Goal: Transaction & Acquisition: Purchase product/service

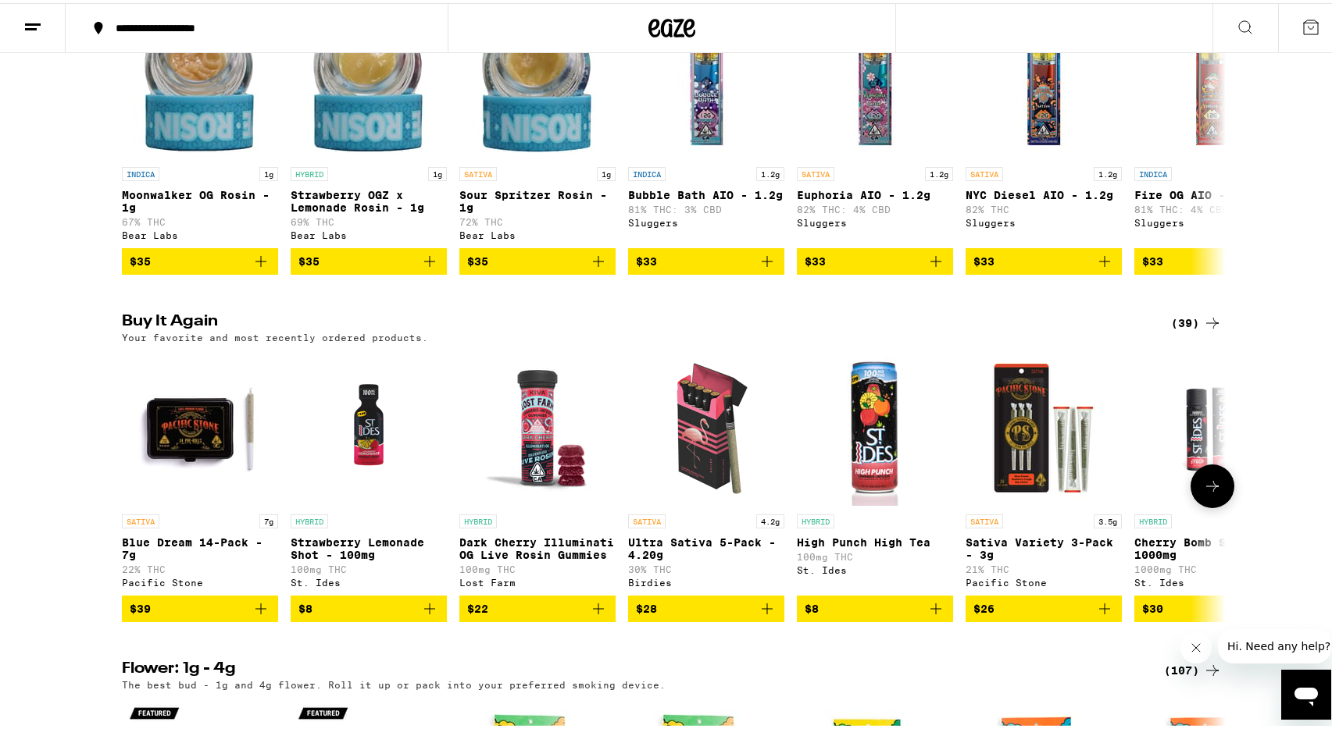
scroll to position [1631, 0]
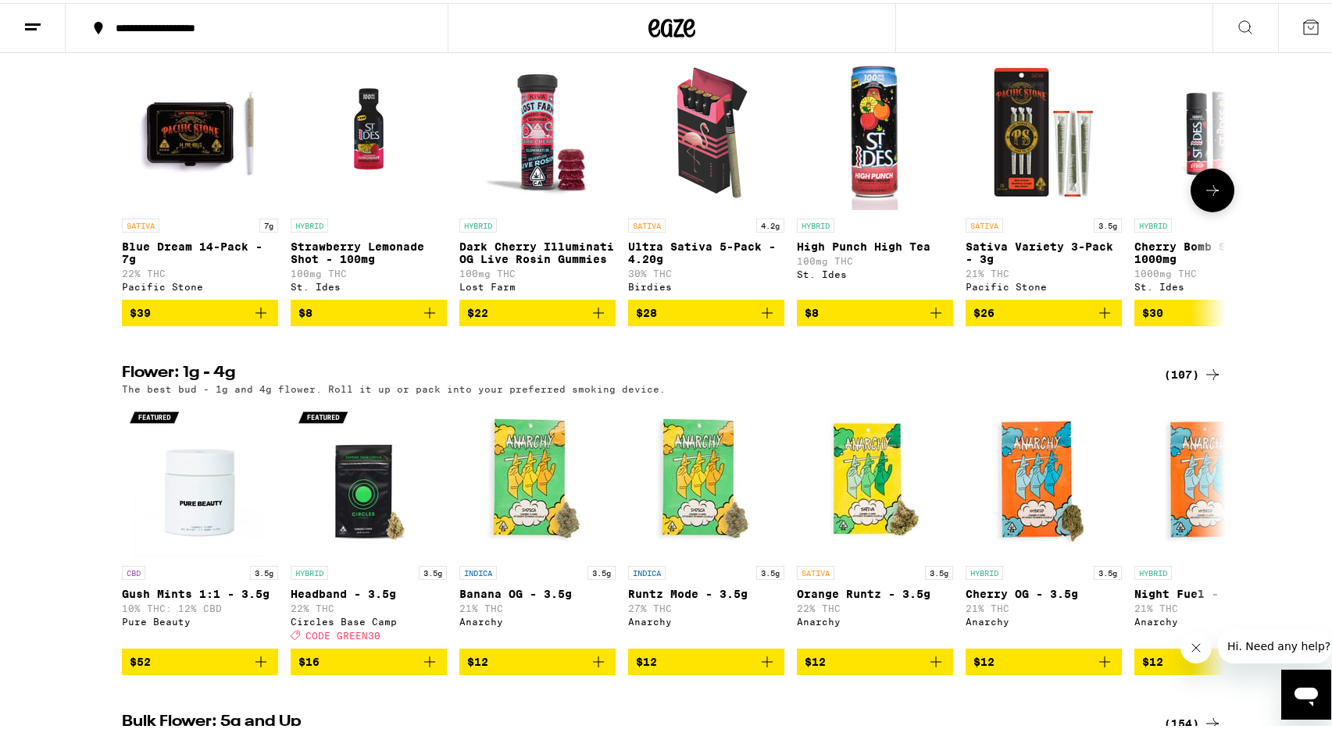
click at [260, 319] on icon "Add to bag" at bounding box center [260, 310] width 19 height 19
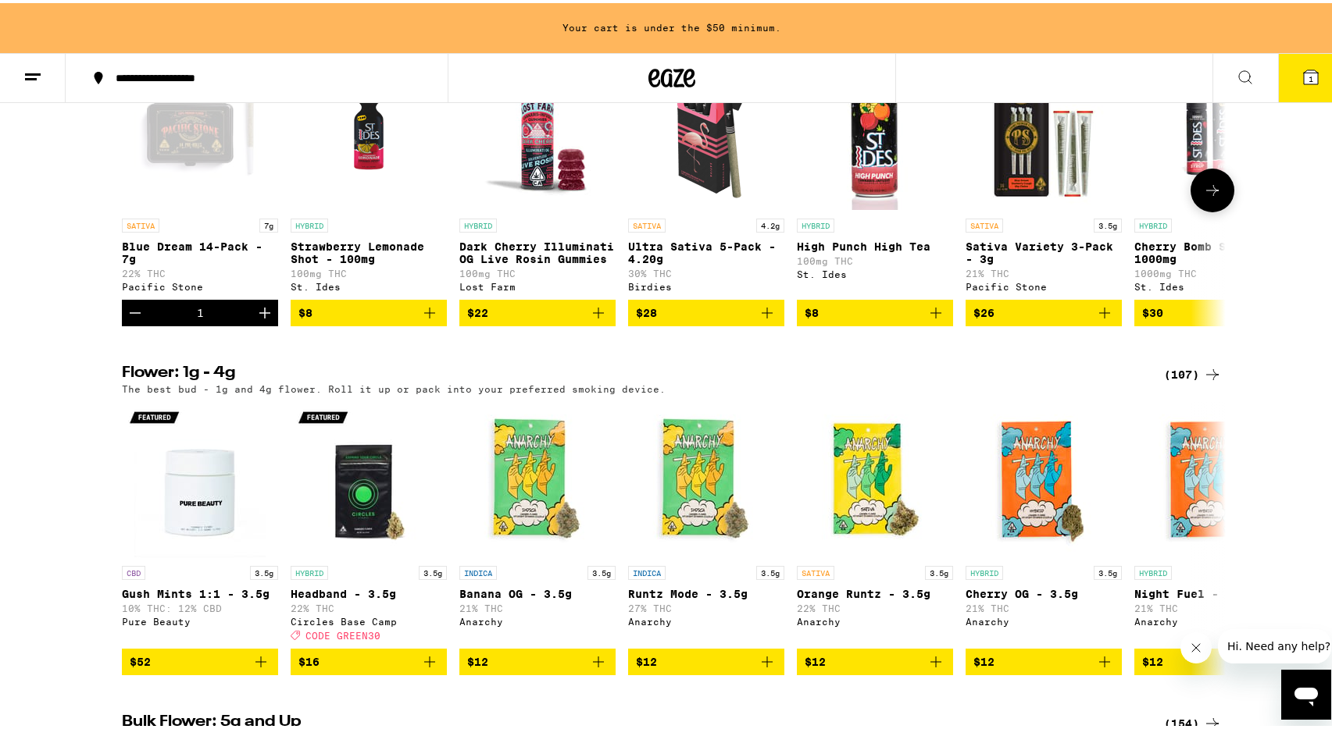
click at [260, 319] on icon "Increment" at bounding box center [264, 310] width 19 height 19
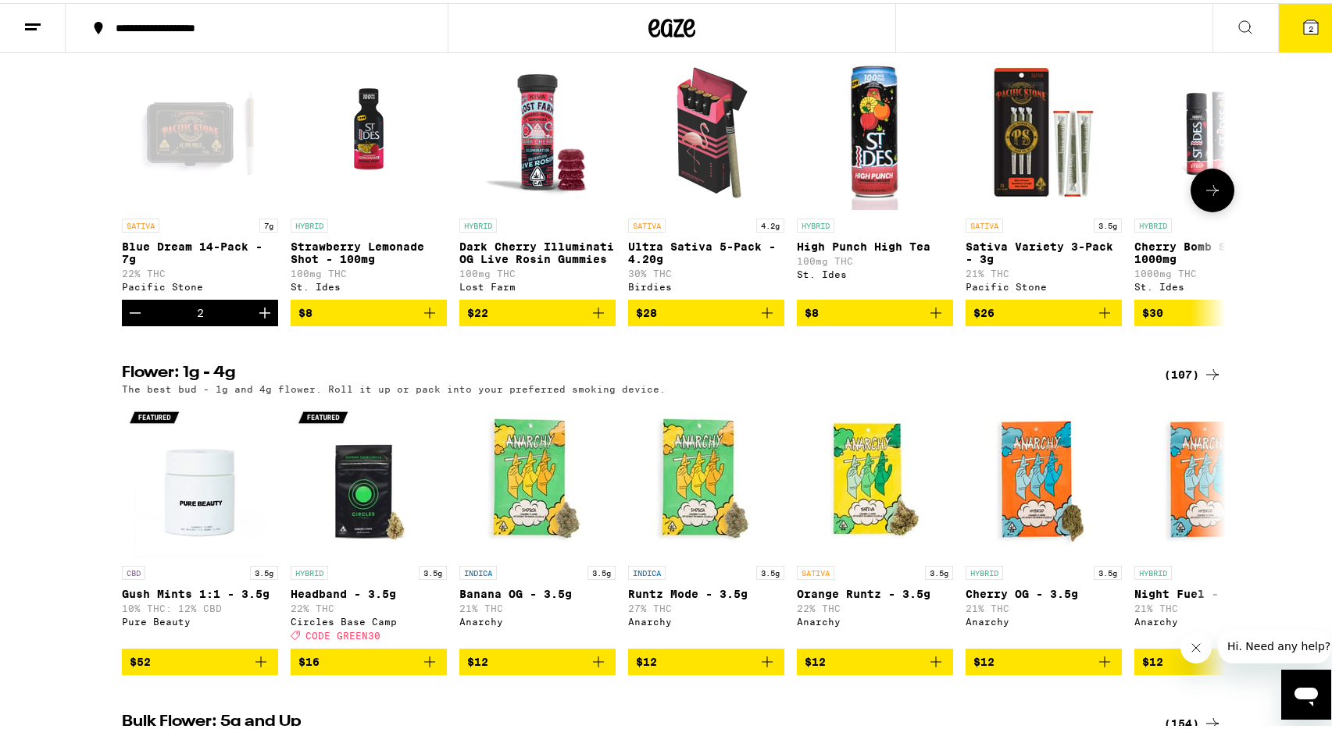
click at [259, 316] on icon "Increment" at bounding box center [264, 310] width 11 height 11
click at [1099, 319] on icon "Add to bag" at bounding box center [1104, 310] width 19 height 19
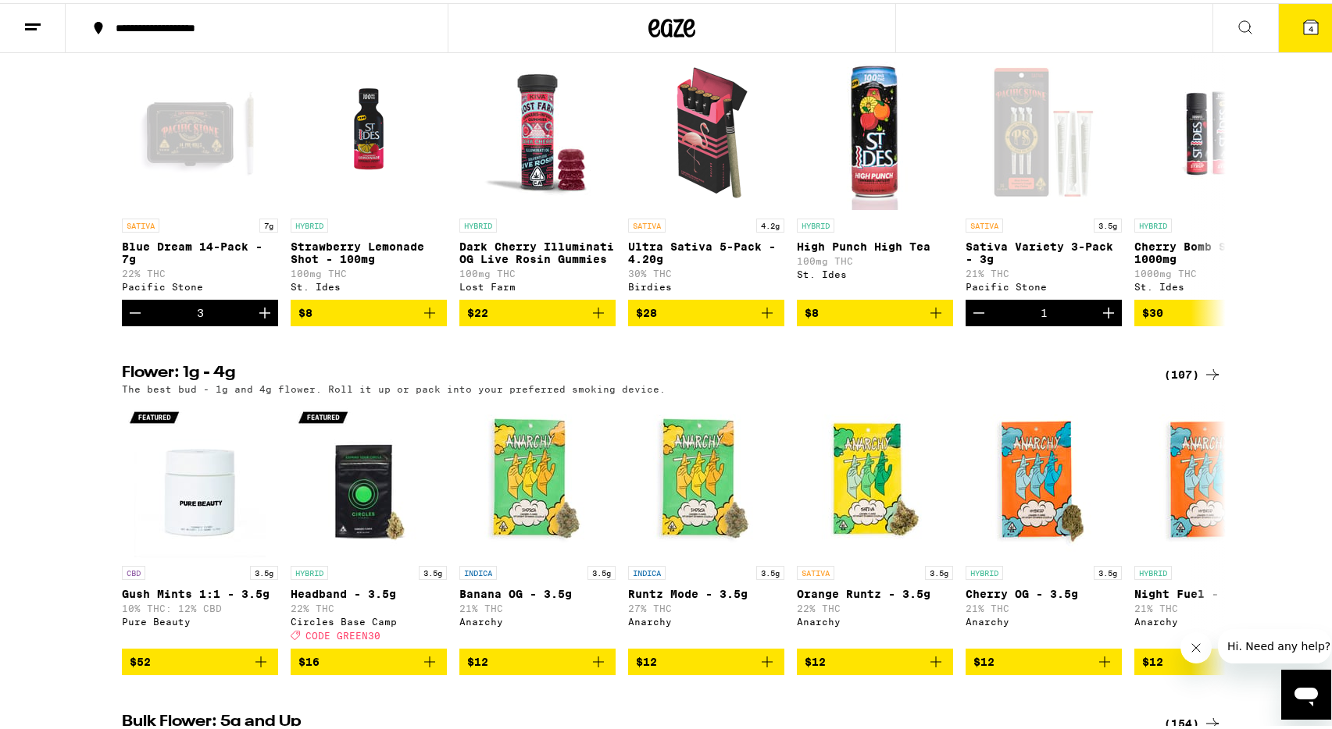
click at [1282, 30] on button "4" at bounding box center [1311, 25] width 66 height 48
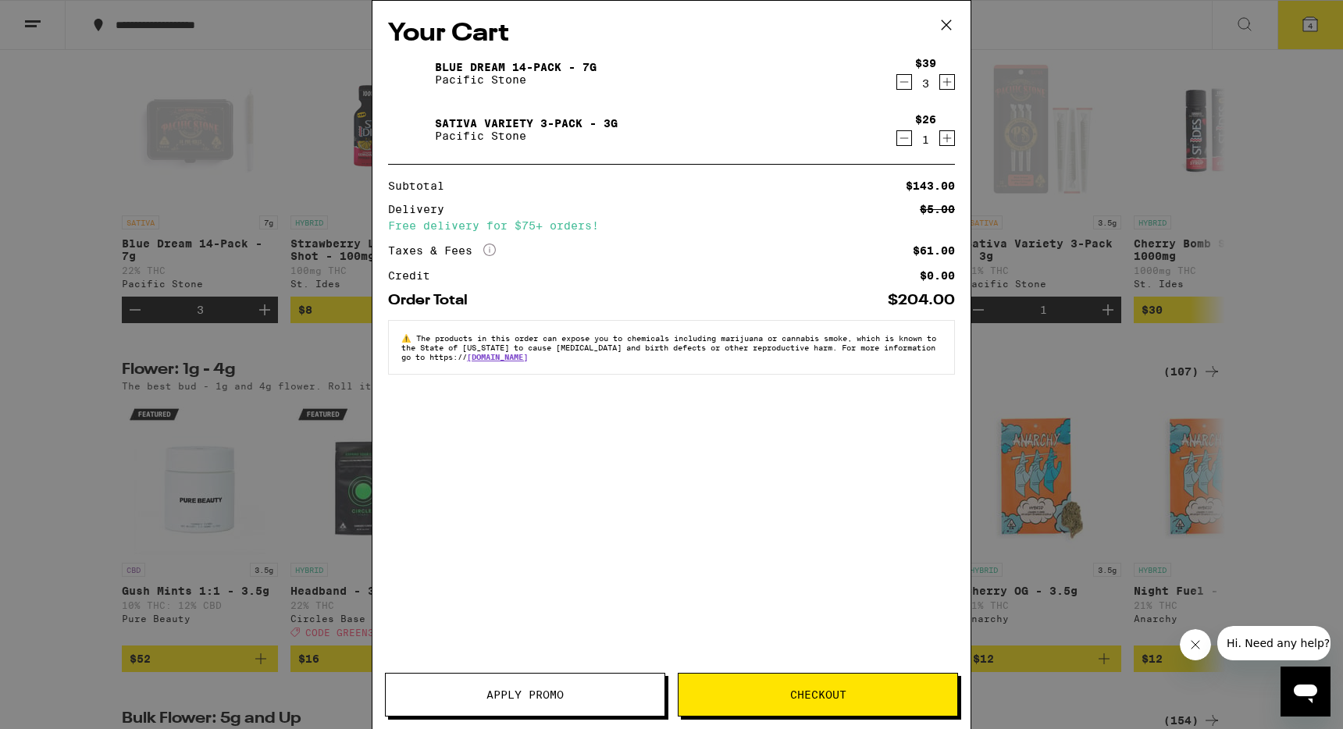
click at [837, 711] on button "Checkout" at bounding box center [818, 695] width 280 height 44
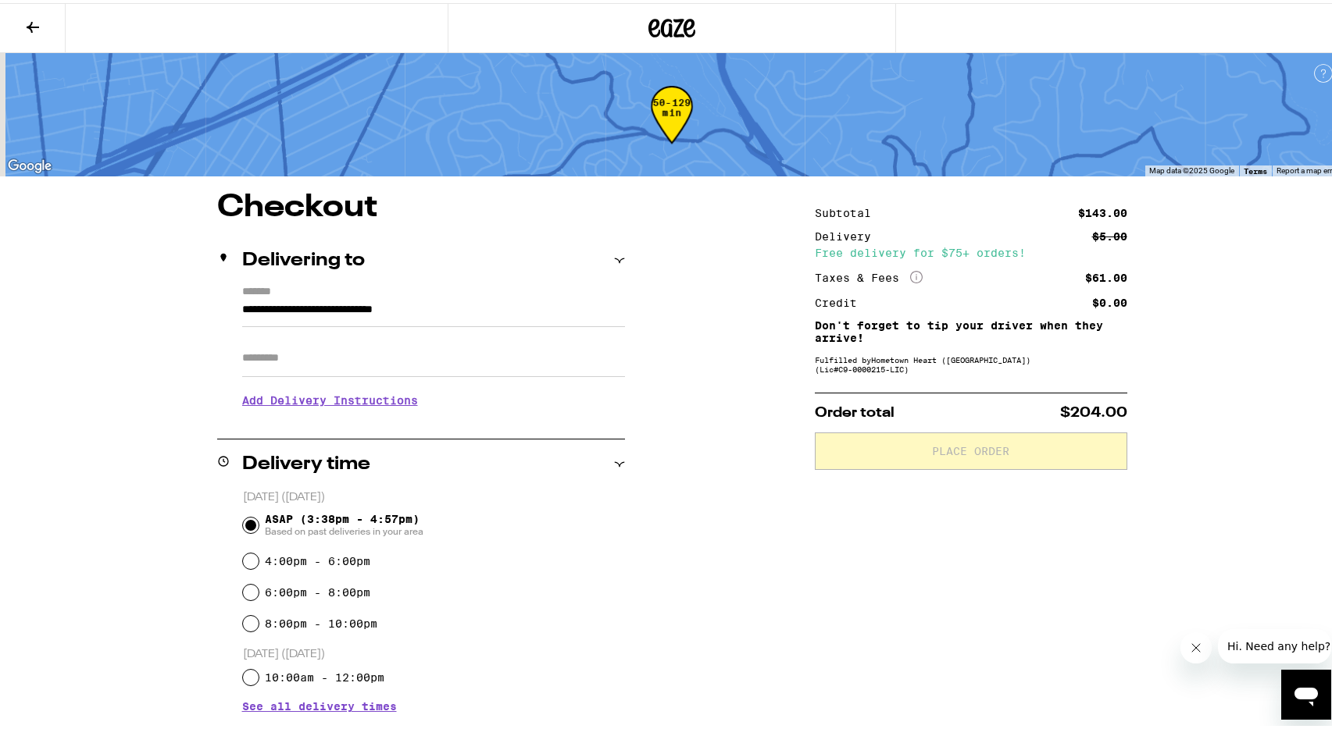
scroll to position [341, 0]
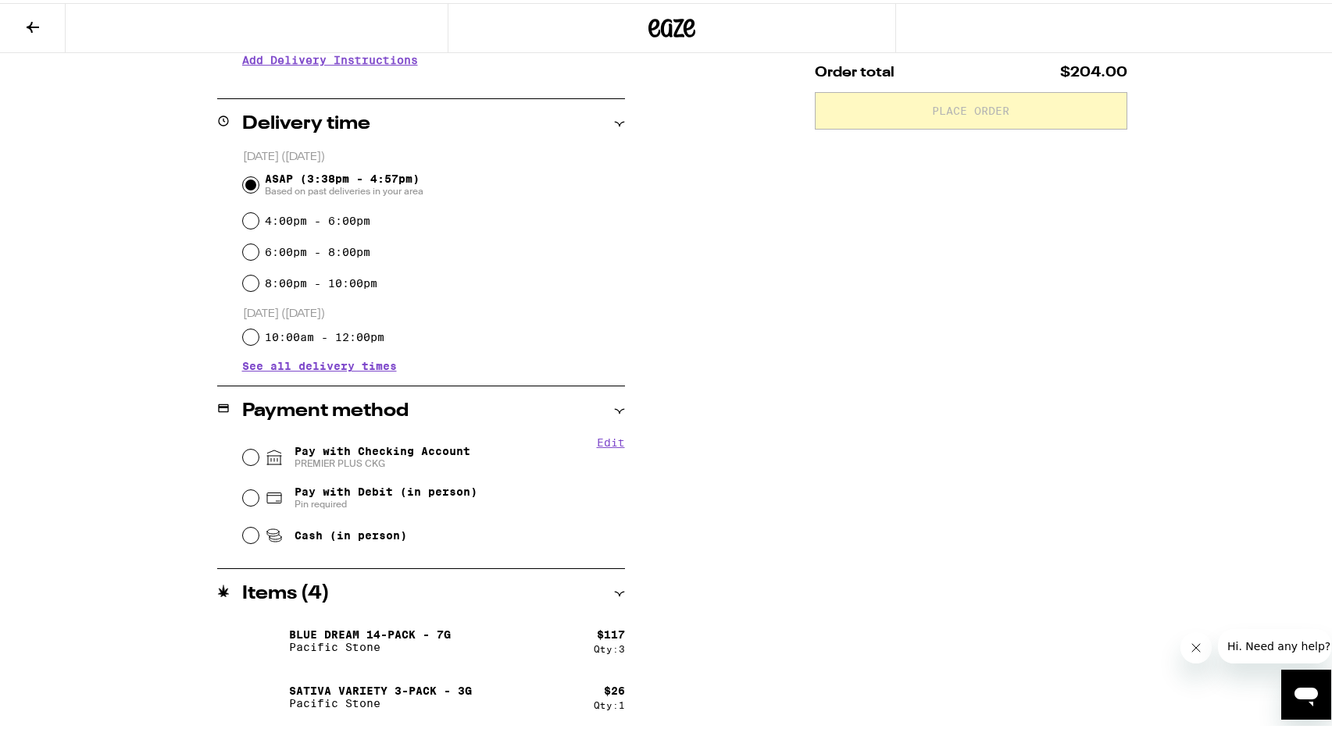
click at [303, 449] on span "Pay with Checking Account PREMIER PLUS CKG" at bounding box center [382, 454] width 176 height 25
click at [259, 449] on input "Pay with Checking Account PREMIER PLUS CKG" at bounding box center [251, 455] width 16 height 16
radio input "true"
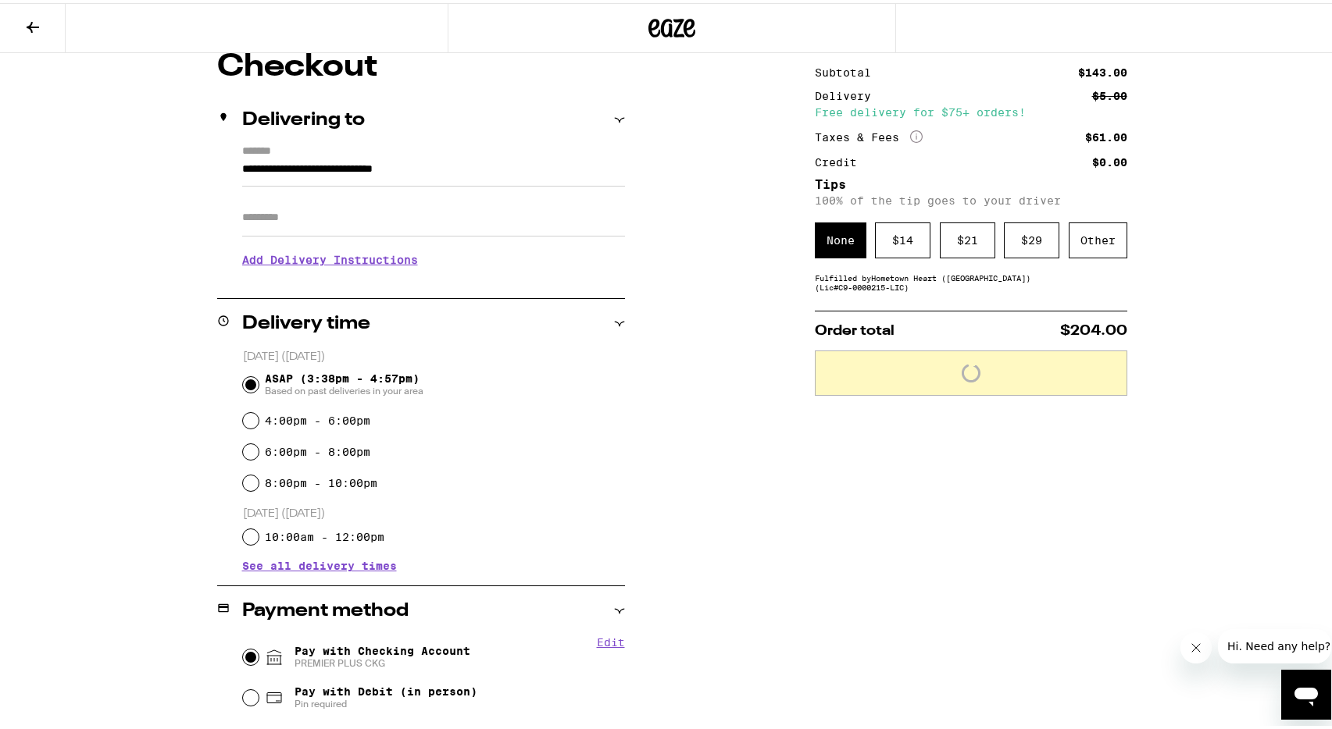
scroll to position [0, 0]
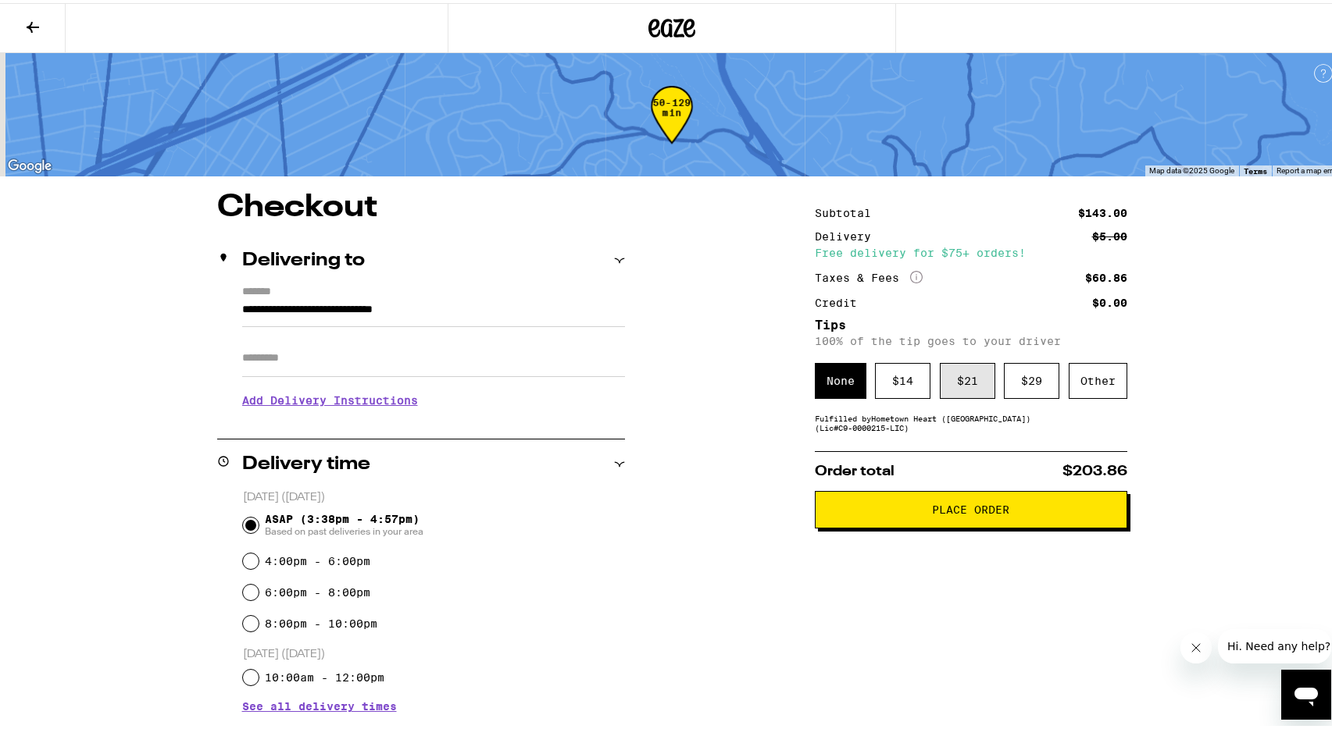
click at [955, 373] on div "$ 21" at bounding box center [967, 378] width 55 height 36
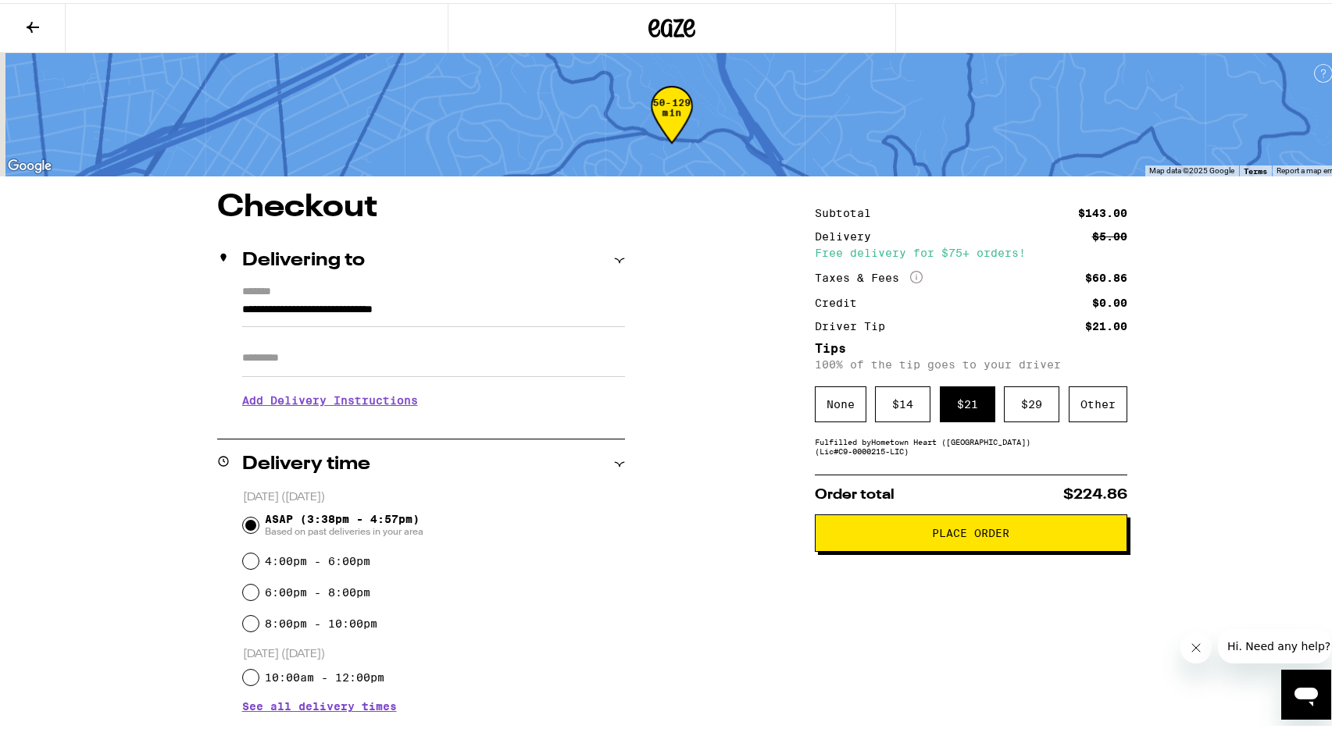
click at [968, 545] on button "Place Order" at bounding box center [971, 530] width 312 height 37
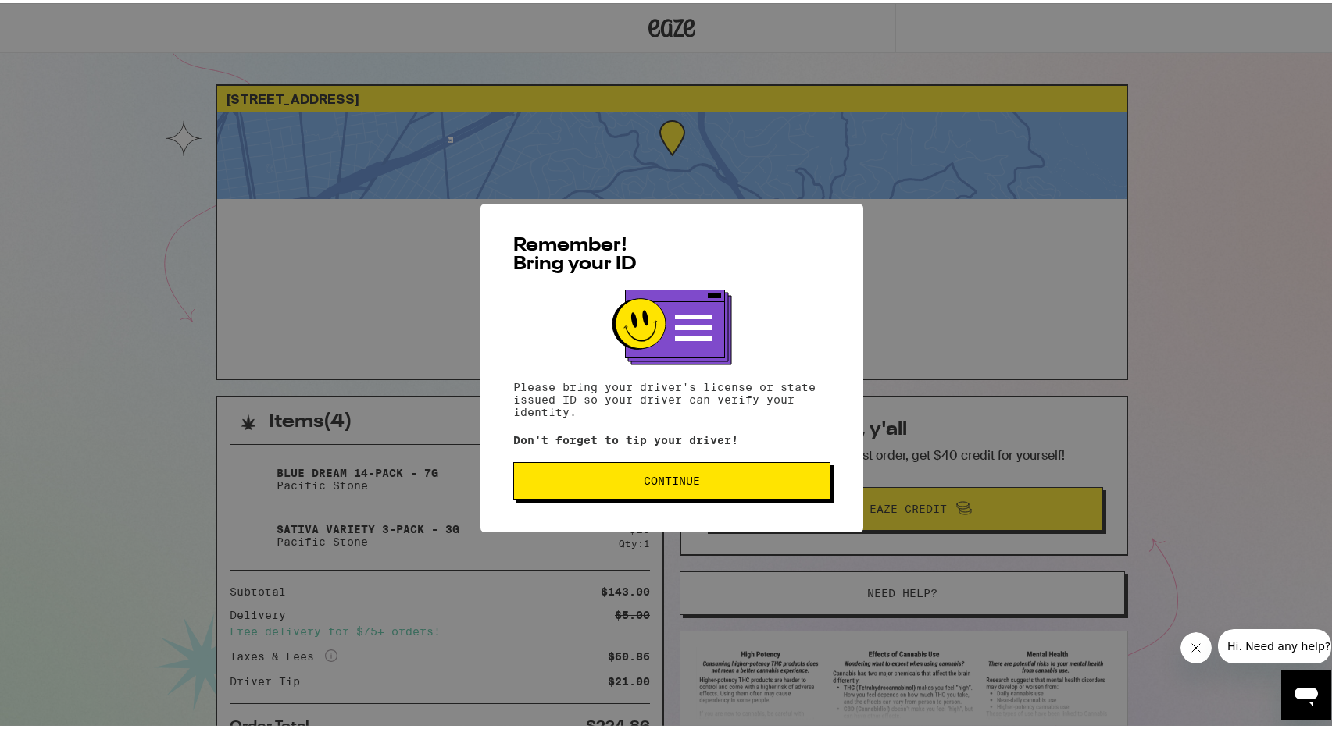
click at [560, 483] on span "Continue" at bounding box center [671, 478] width 291 height 11
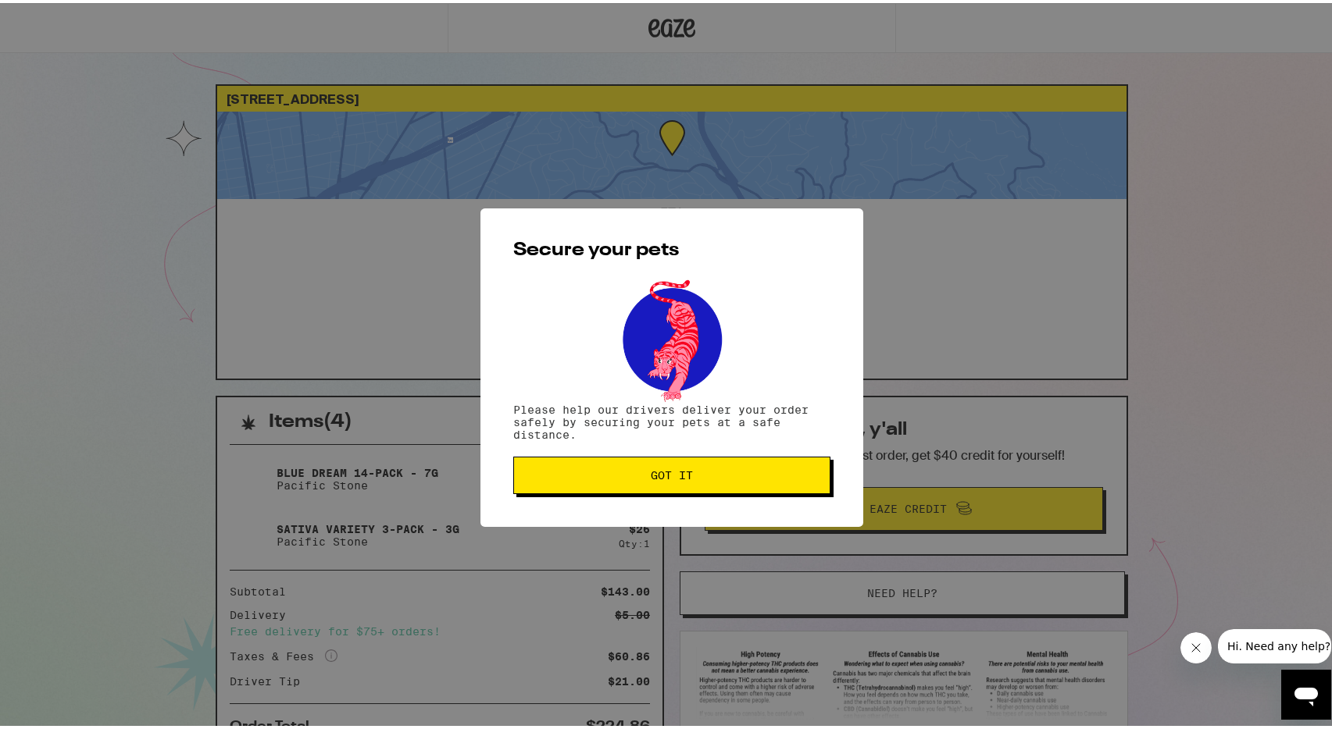
click at [659, 490] on button "Got it" at bounding box center [671, 472] width 317 height 37
